Goal: Task Accomplishment & Management: Manage account settings

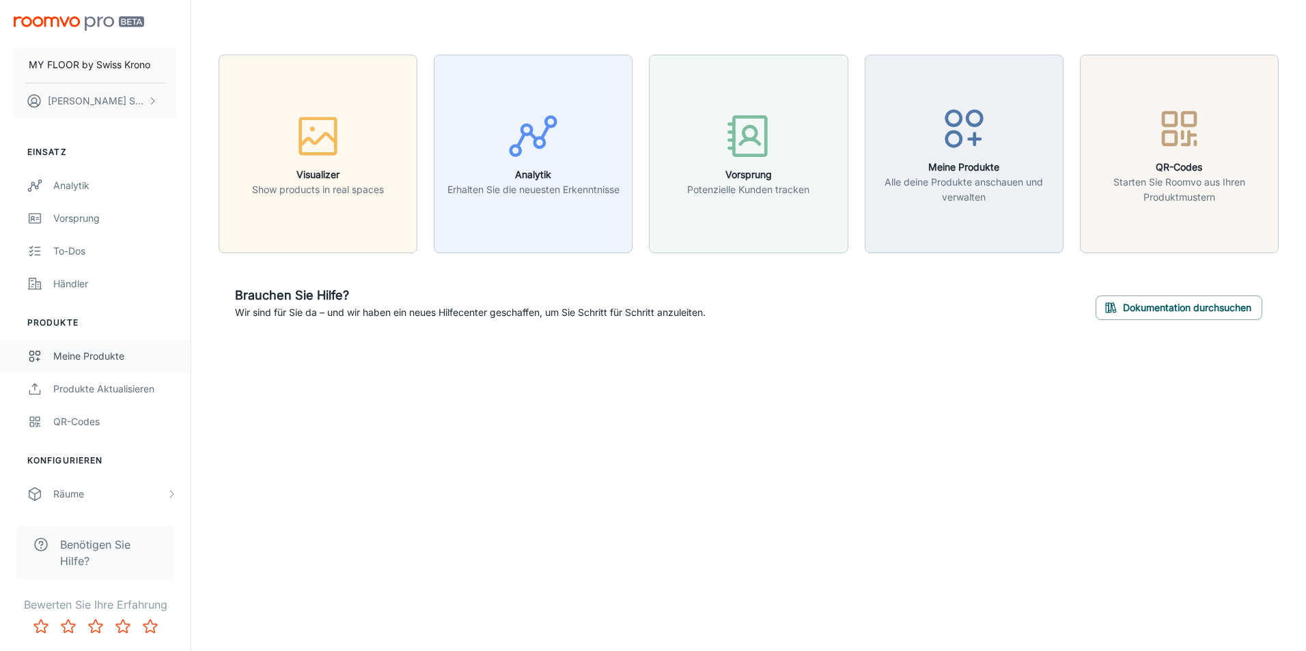
click at [71, 371] on link "Meine Produkte" at bounding box center [95, 356] width 191 height 33
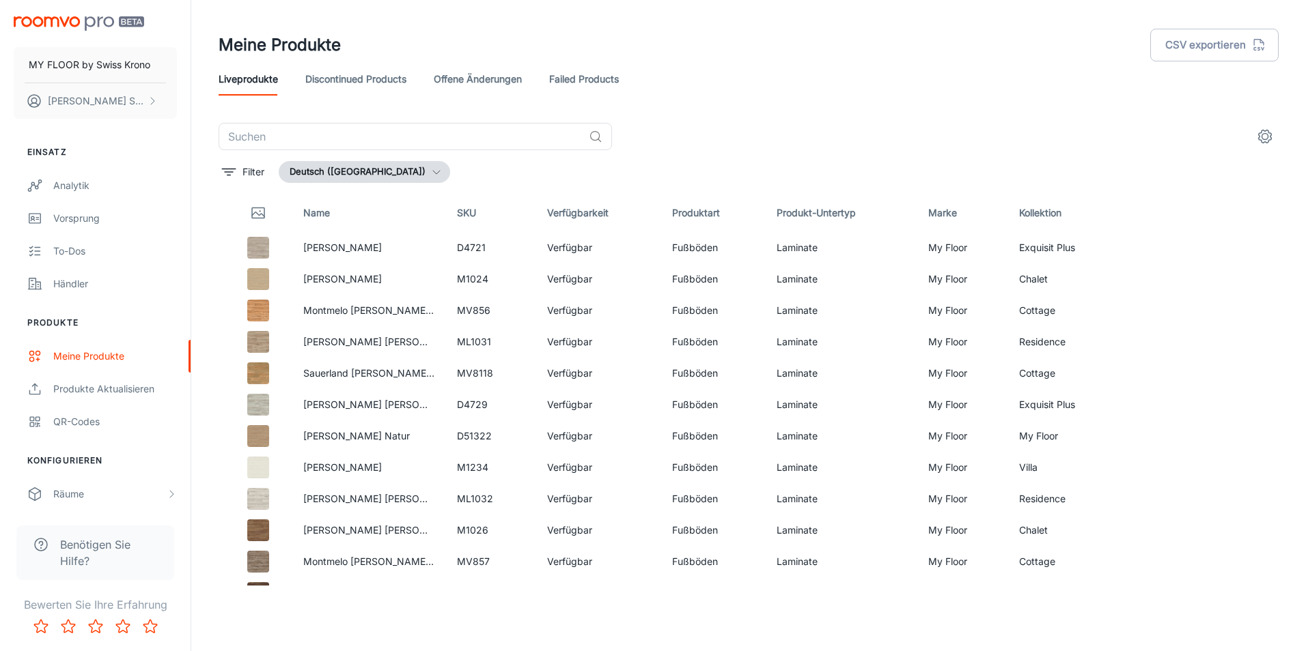
click at [725, 42] on div "Meine Produkte CSV exportieren" at bounding box center [749, 45] width 1060 height 36
click at [139, 72] on button "MY FLOOR by Swiss Krono" at bounding box center [95, 65] width 163 height 36
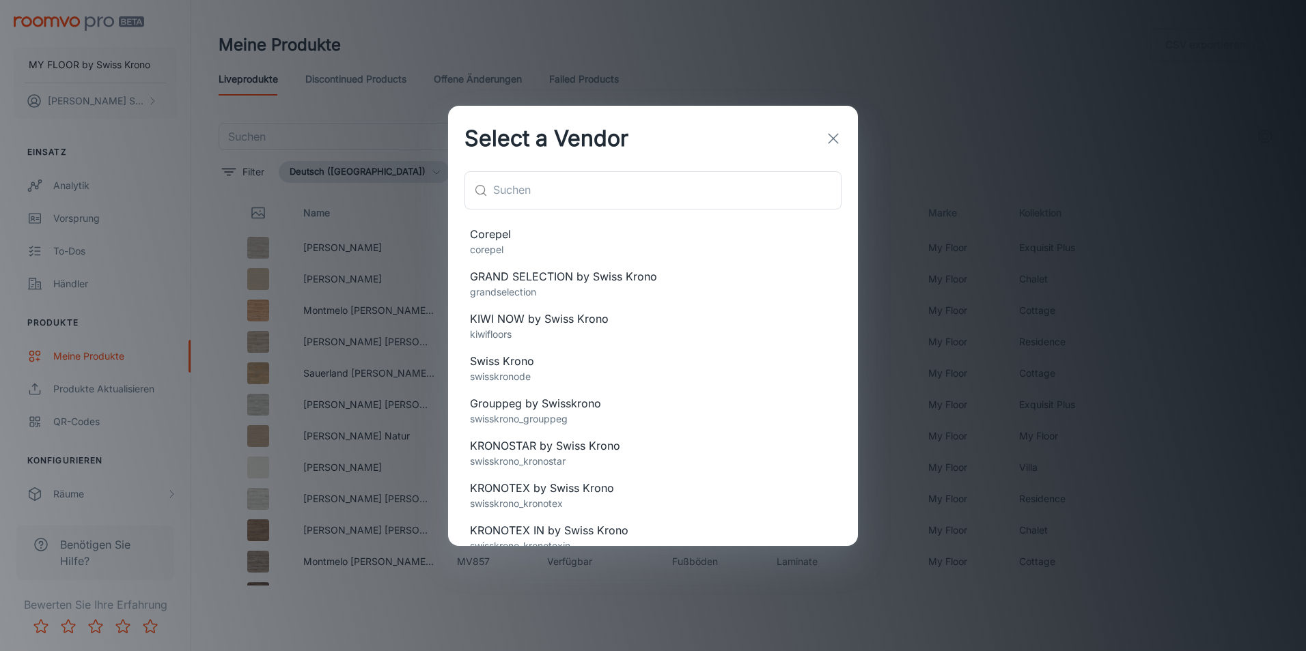
click at [1212, 498] on div "Select a Vendor ​ ​ Corepel corepel GRAND SELECTION by Swiss Krono grandselecti…" at bounding box center [653, 325] width 1306 height 651
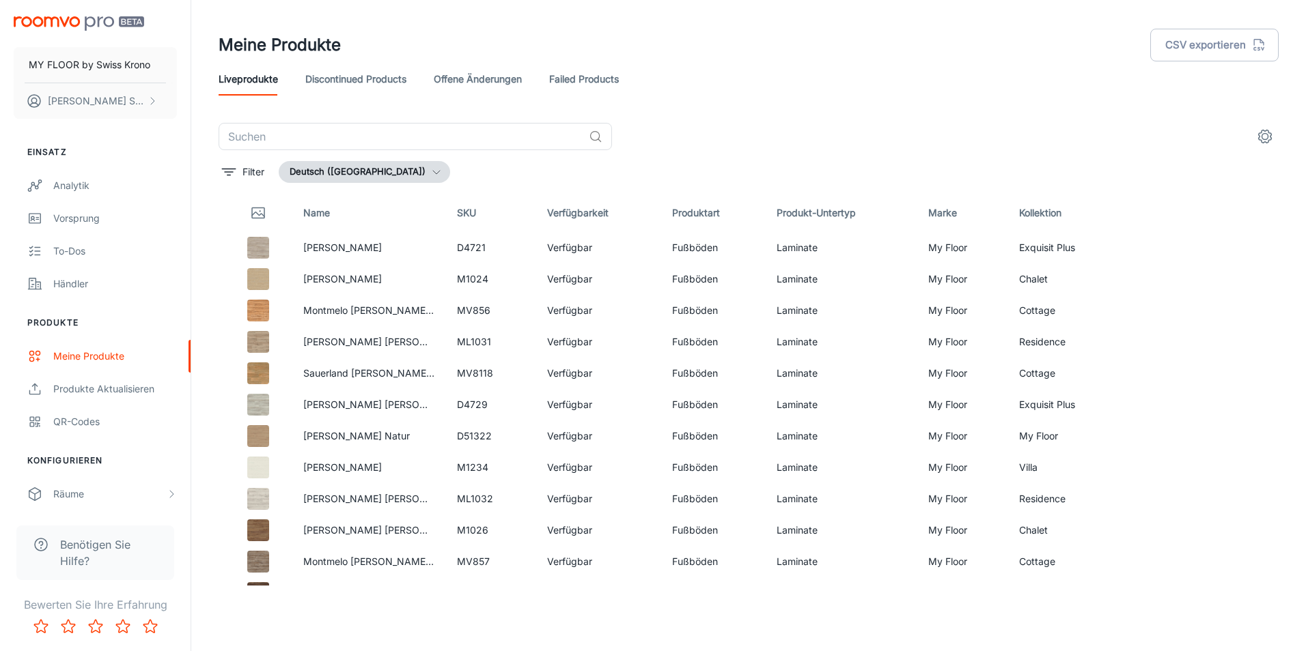
click at [1052, 100] on header "Meine Produkte CSV exportieren Liveprodukte Discontinued Products offene Änderu…" at bounding box center [748, 61] width 1093 height 123
click at [96, 66] on p "MY FLOOR by Swiss Krono" at bounding box center [90, 64] width 122 height 15
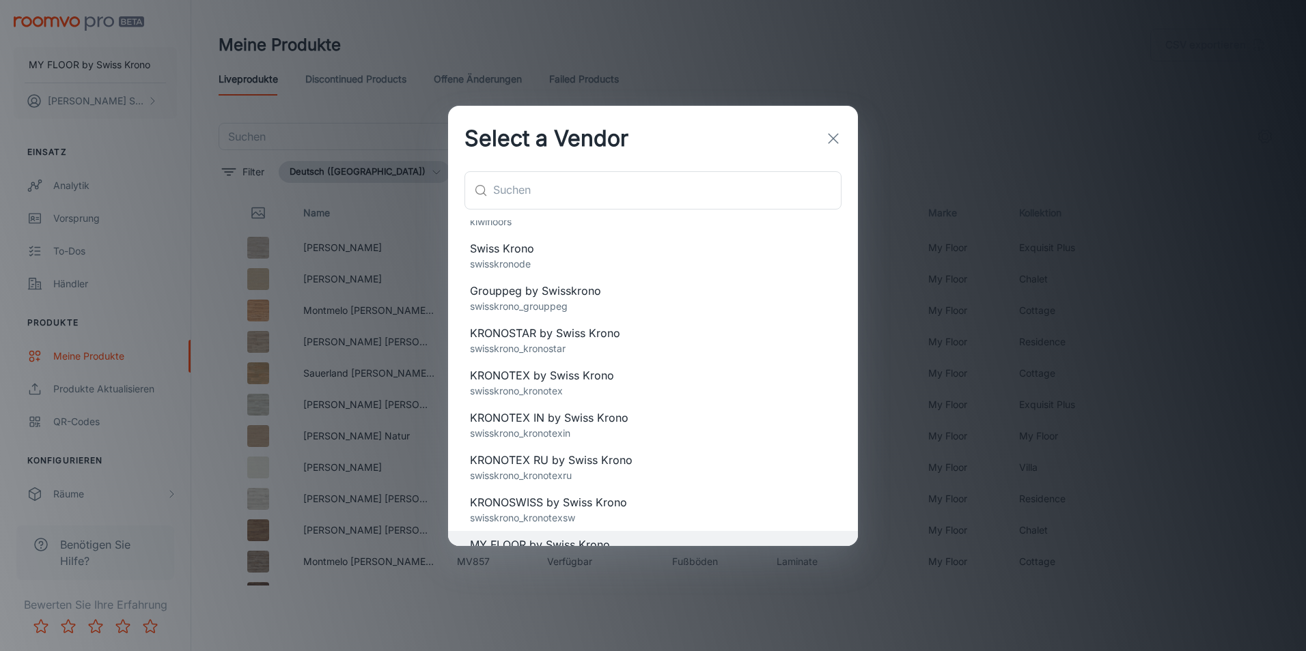
scroll to position [140, 0]
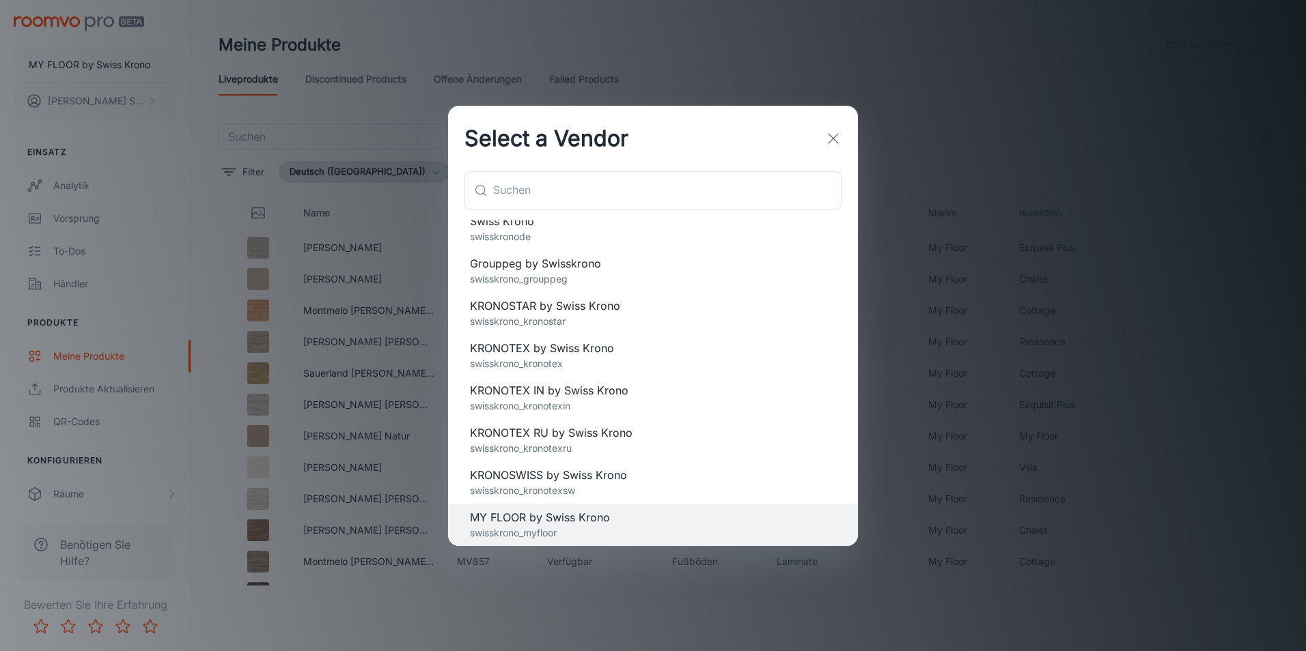
click at [1004, 84] on div "Select a Vendor ​ ​ Corepel corepel GRAND SELECTION by Swiss Krono grandselecti…" at bounding box center [653, 325] width 1306 height 651
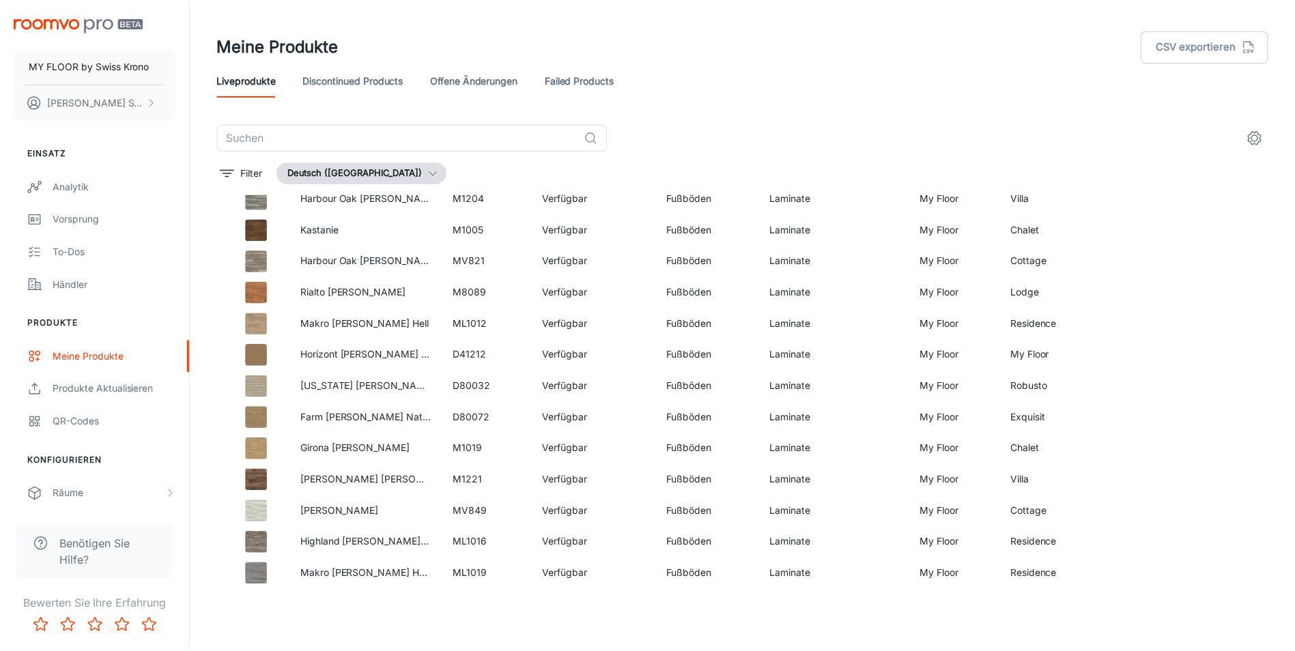
scroll to position [2096, 0]
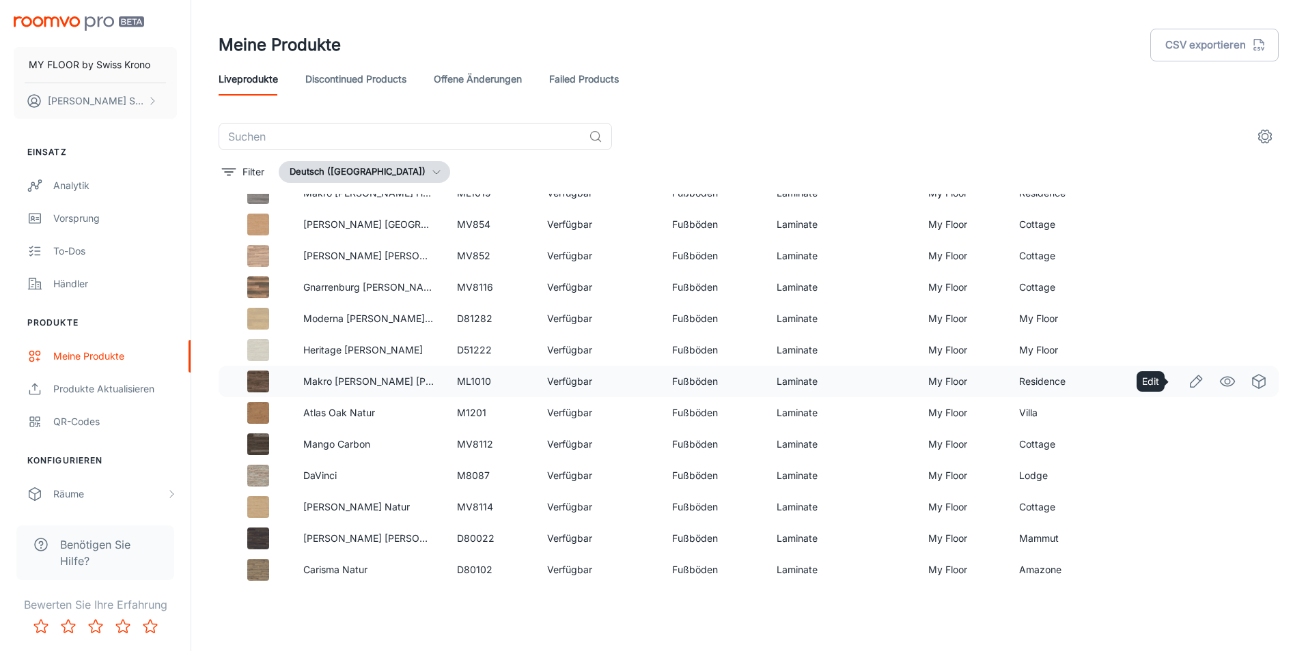
click at [1187, 385] on icon "Edit" at bounding box center [1195, 382] width 16 height 16
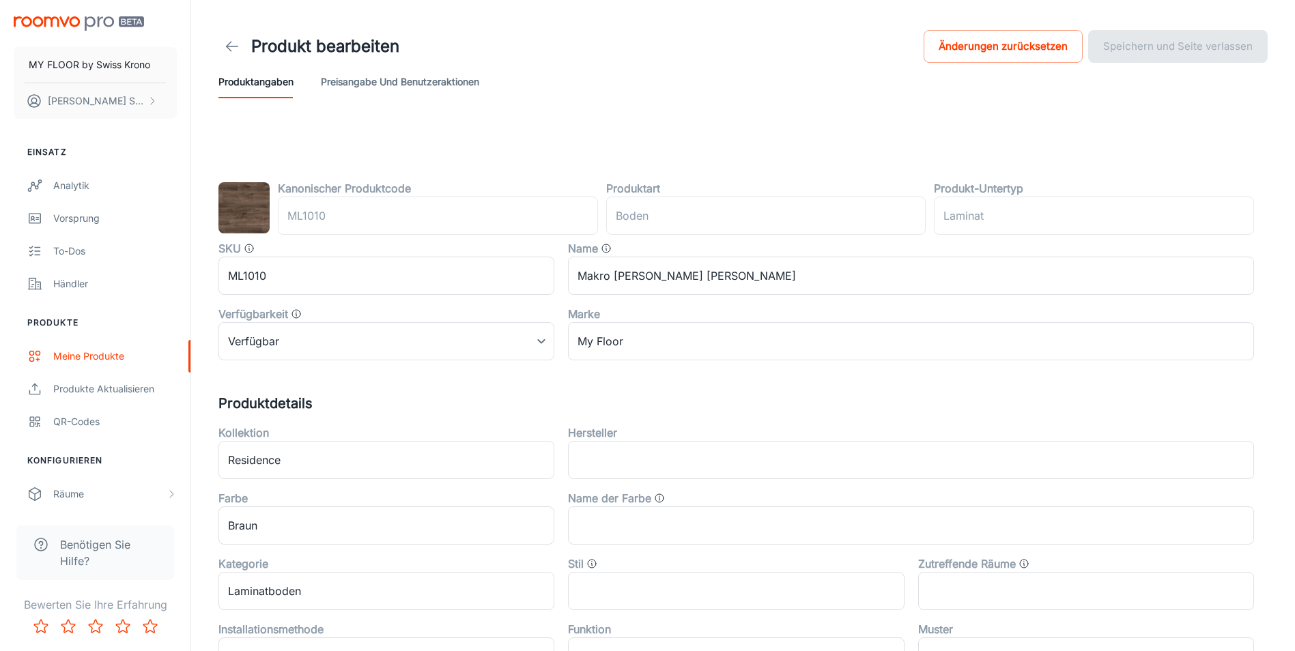
click at [401, 76] on button "Preisangabe und Benutzeraktionen" at bounding box center [400, 82] width 158 height 33
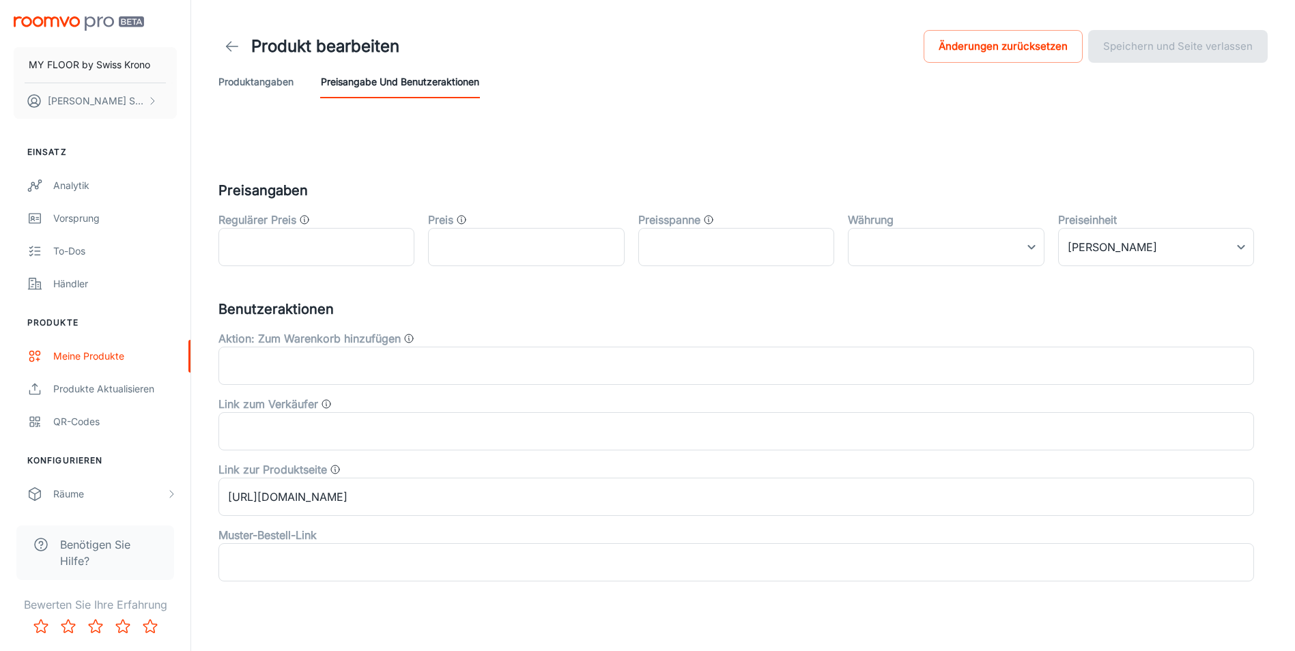
click at [279, 87] on button "Produktangaben" at bounding box center [256, 82] width 75 height 33
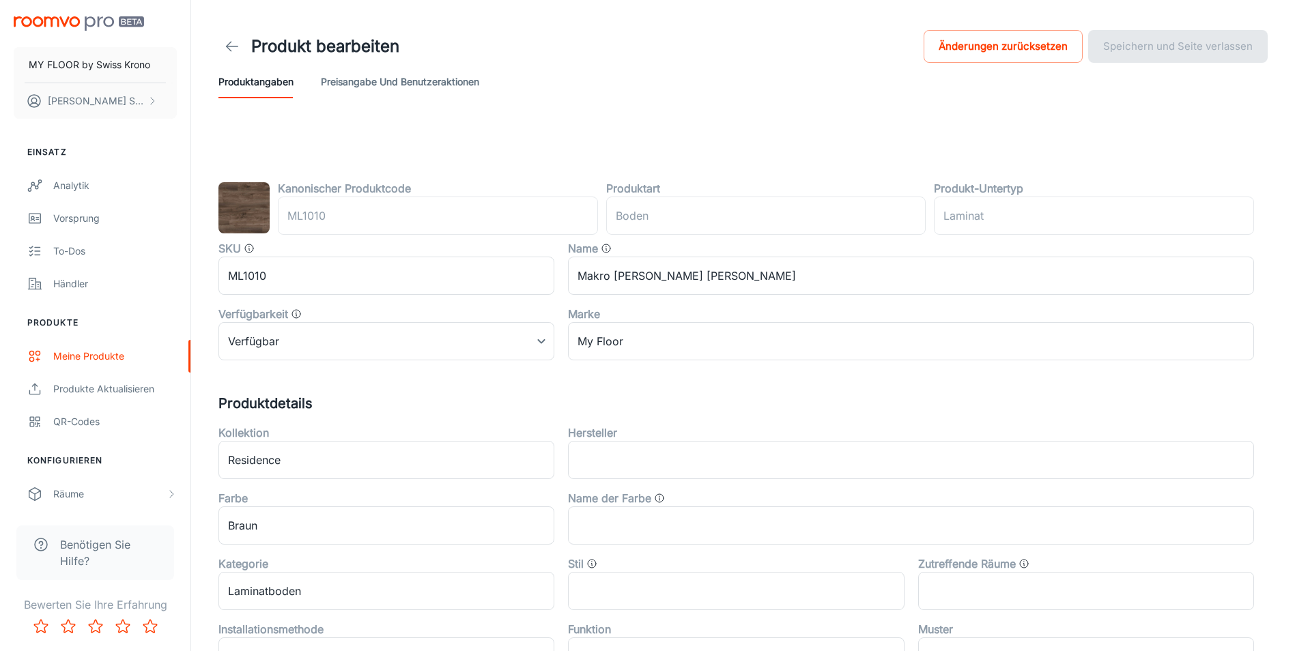
scroll to position [139, 0]
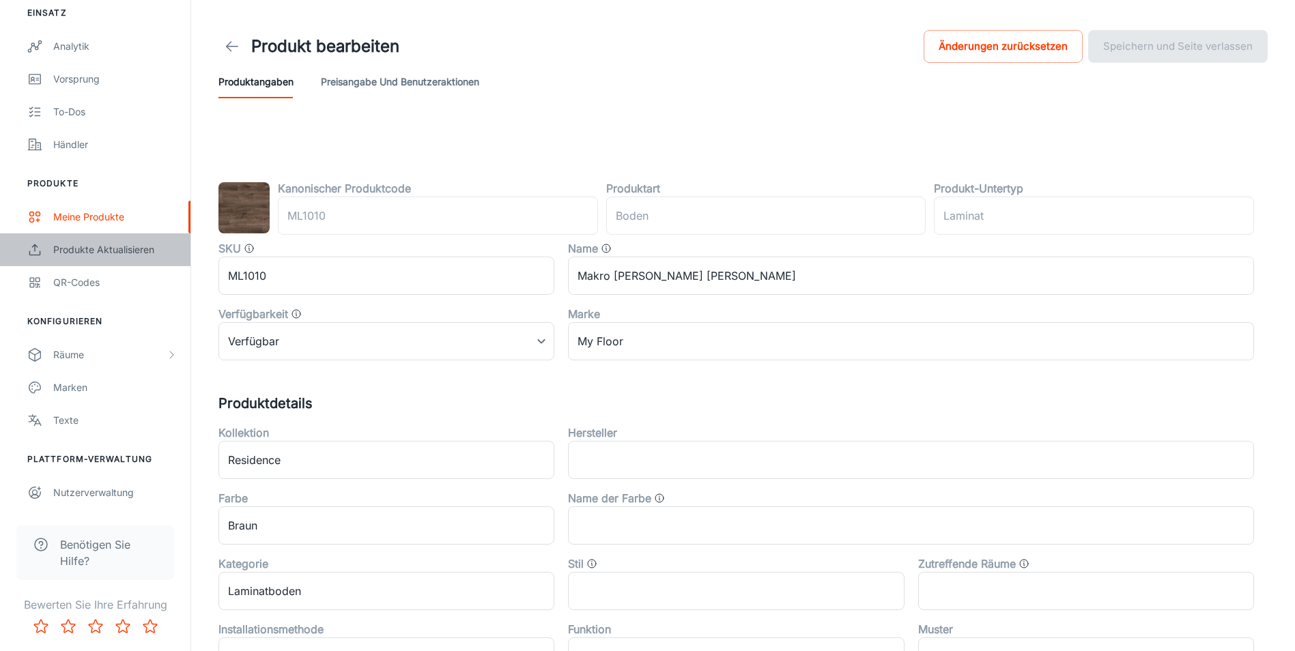
click at [98, 249] on div "Produkte aktualisieren" at bounding box center [115, 249] width 124 height 15
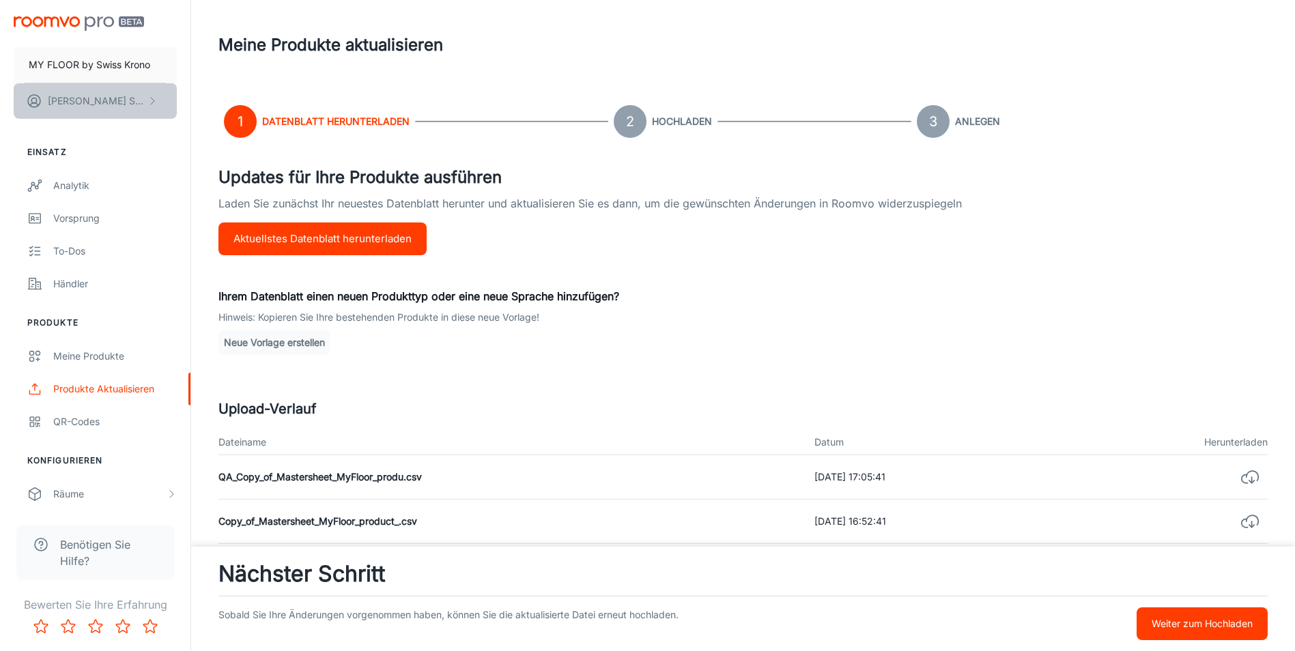
click at [90, 95] on p "[PERSON_NAME]" at bounding box center [96, 101] width 96 height 15
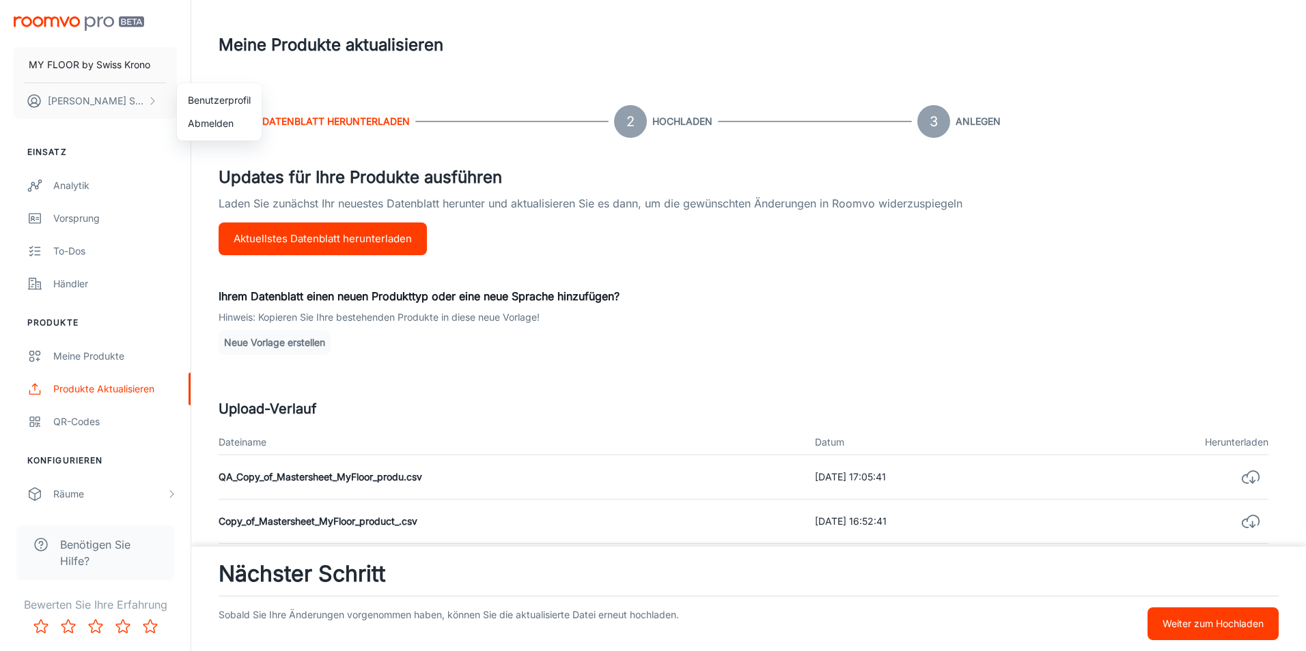
click at [96, 105] on div at bounding box center [653, 325] width 1306 height 651
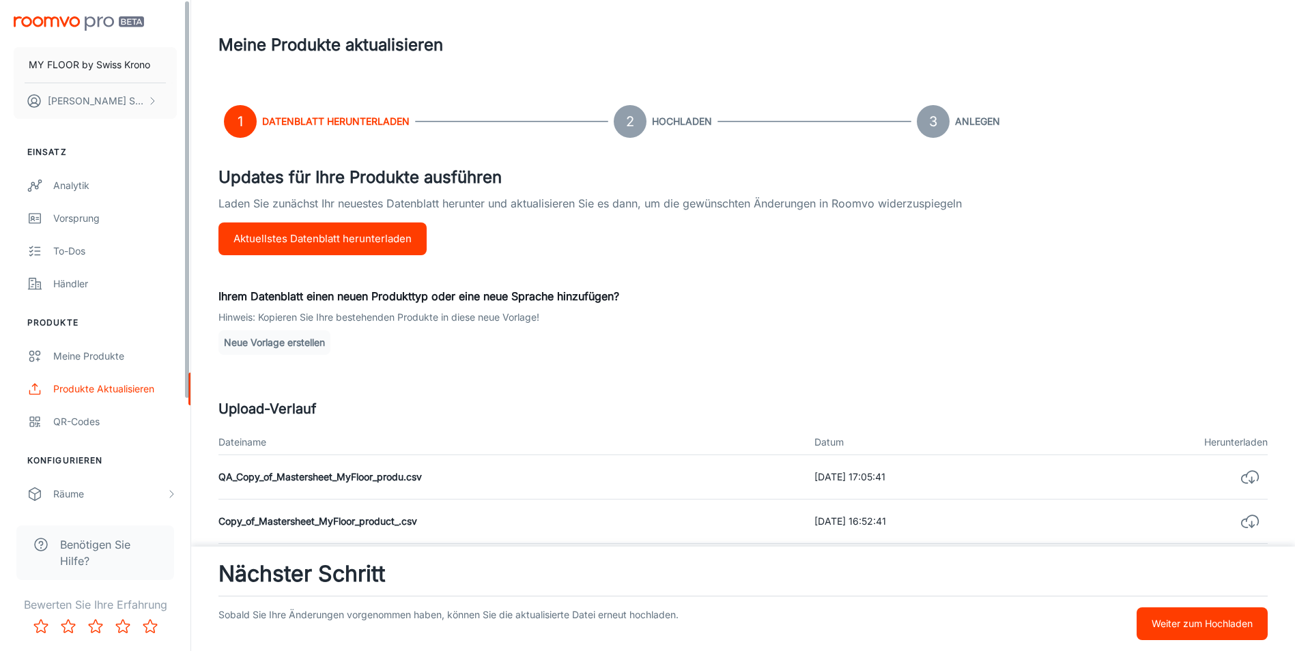
click at [61, 23] on img "scrollable content" at bounding box center [79, 23] width 130 height 14
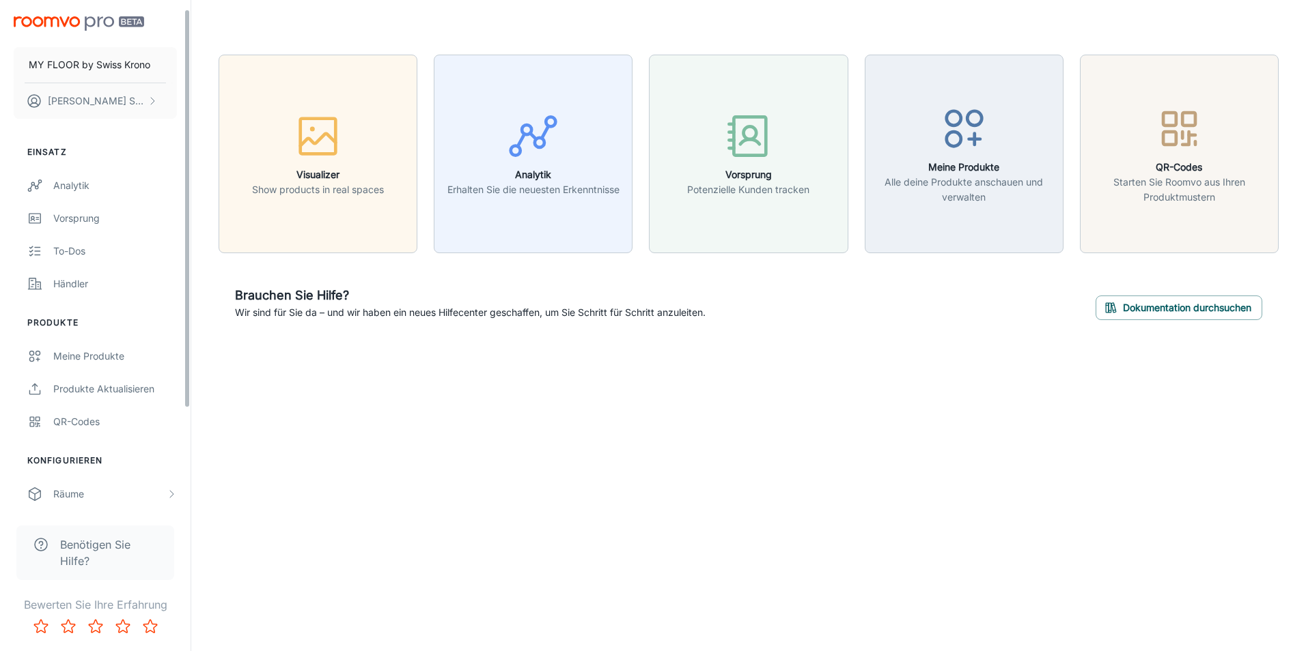
scroll to position [139, 0]
